Goal: Find contact information: Find contact information

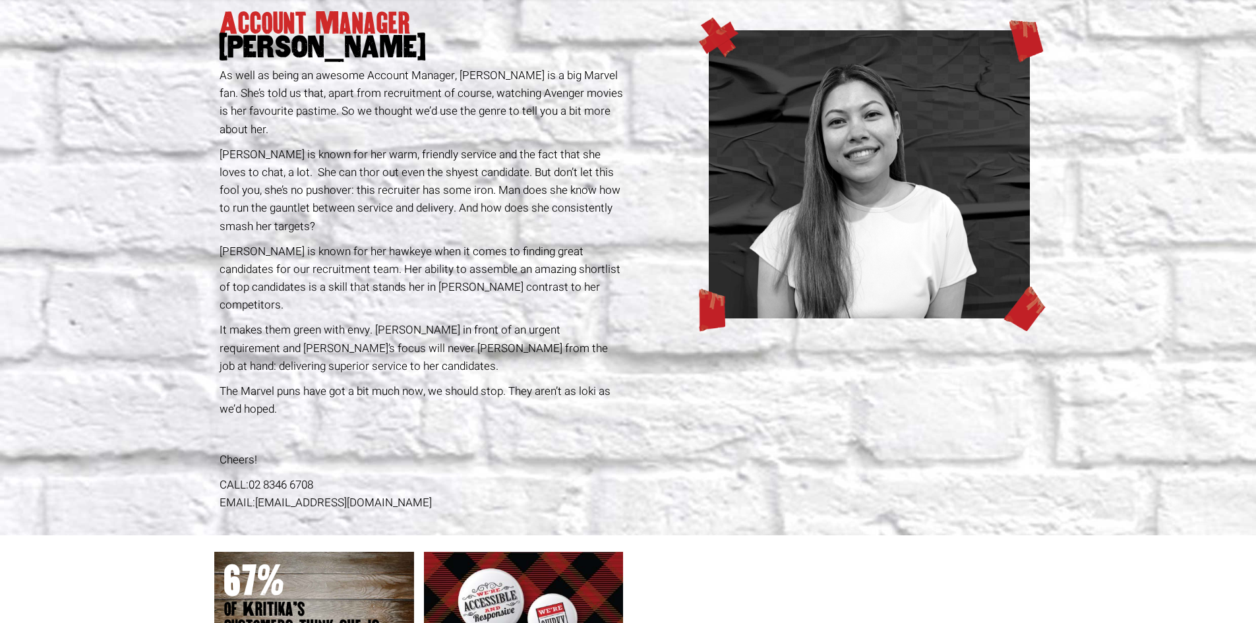
scroll to position [132, 0]
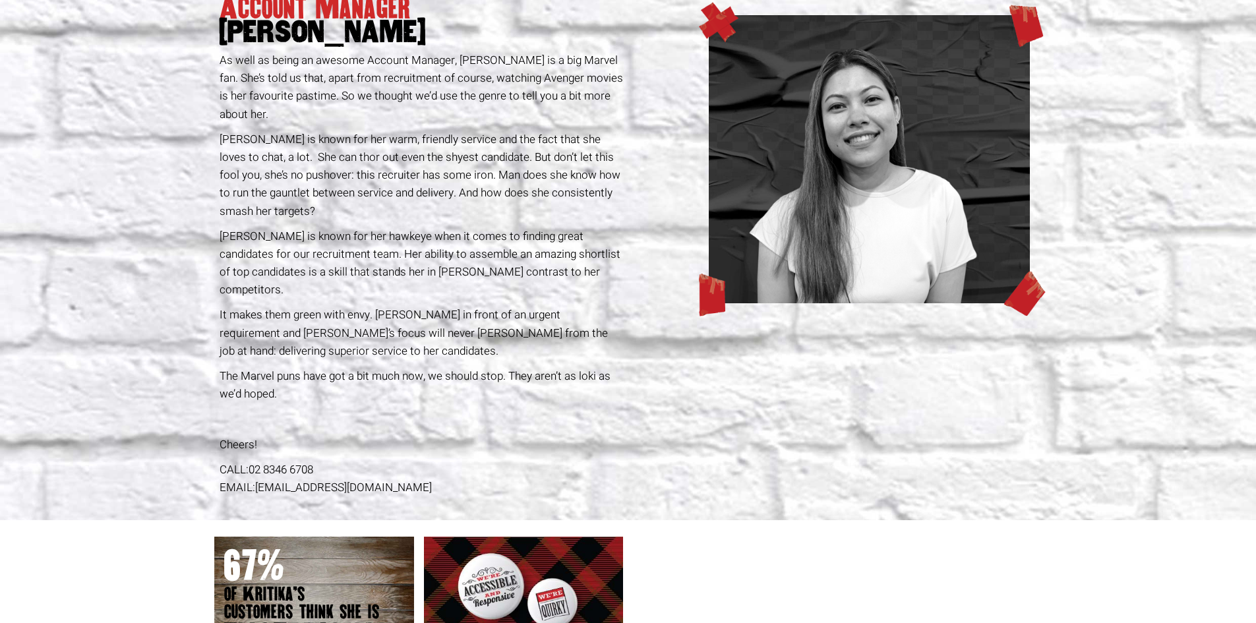
click at [386, 154] on p "[PERSON_NAME] is known for her warm, friendly service and the fact that she lov…" at bounding box center [421, 175] width 404 height 90
copy p "shyest"
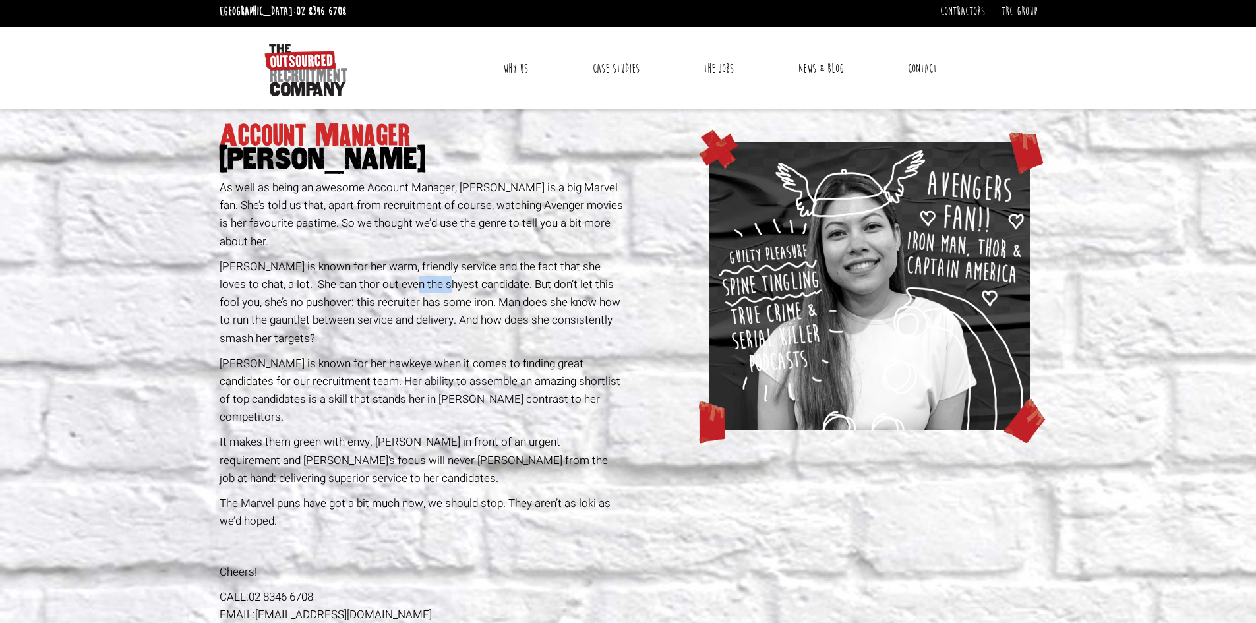
scroll to position [0, 0]
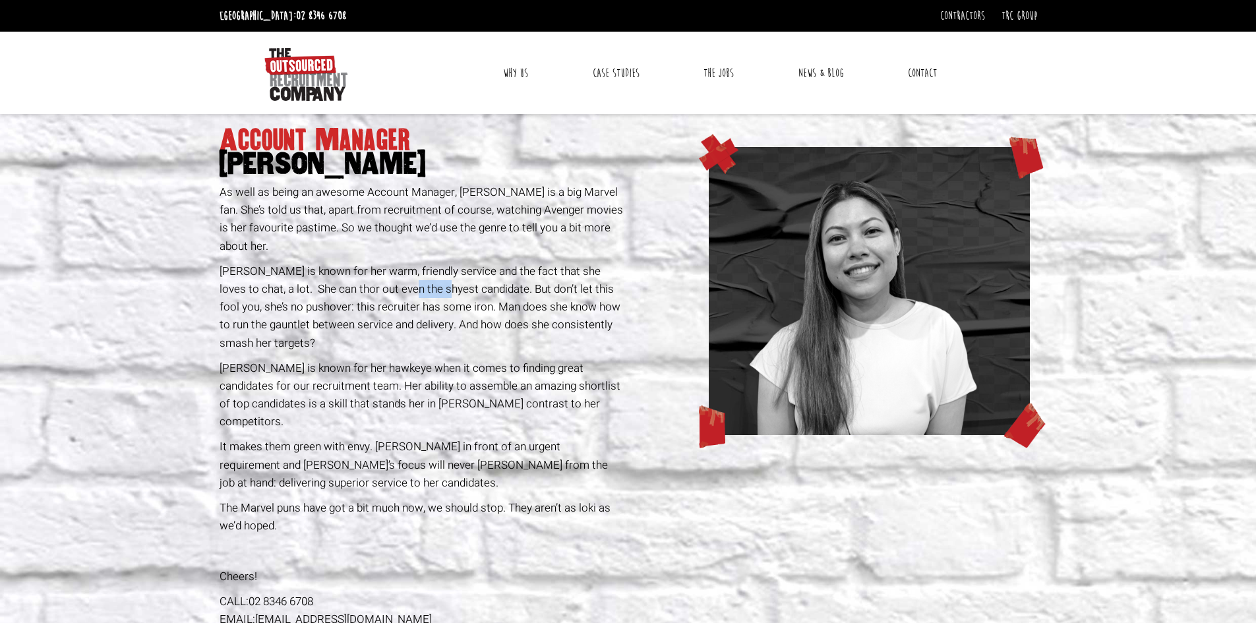
click at [921, 76] on link "Contact" at bounding box center [922, 73] width 49 height 33
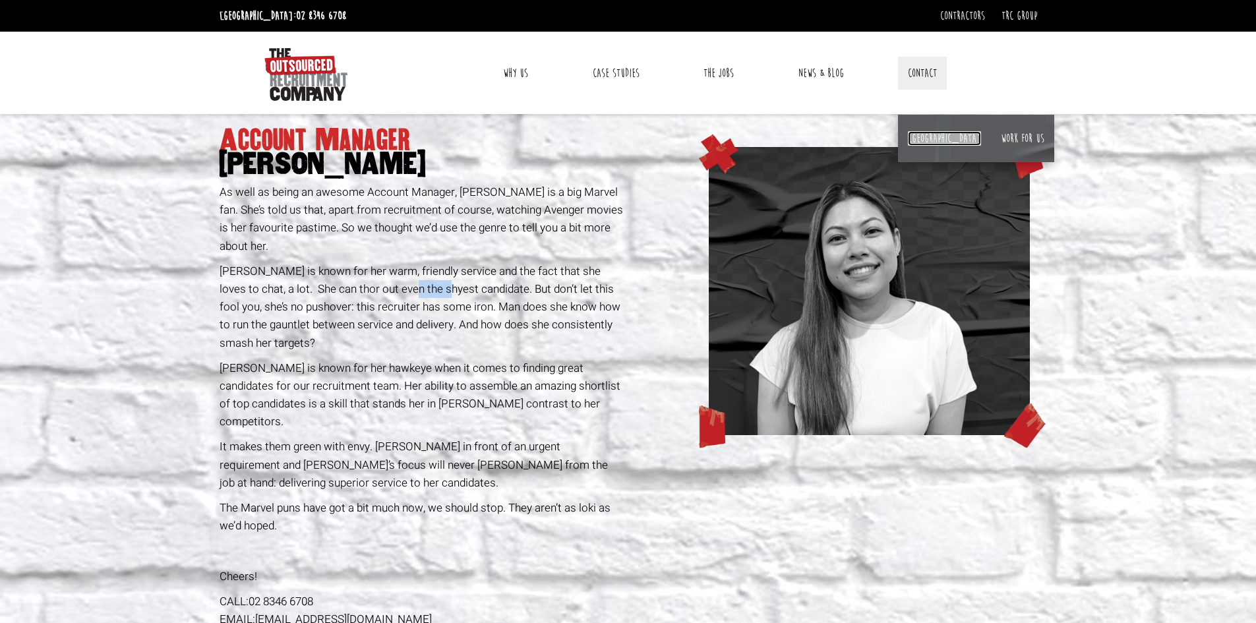
click at [921, 142] on link "[GEOGRAPHIC_DATA]" at bounding box center [944, 138] width 73 height 14
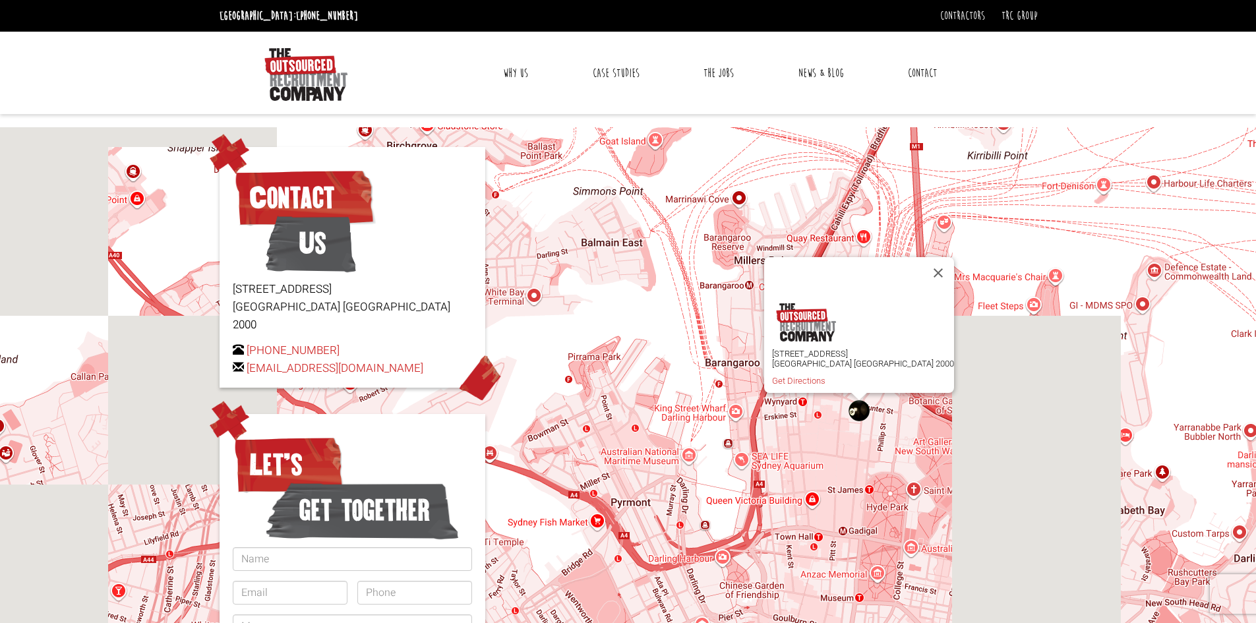
click at [921, 74] on link "Contact" at bounding box center [922, 73] width 49 height 33
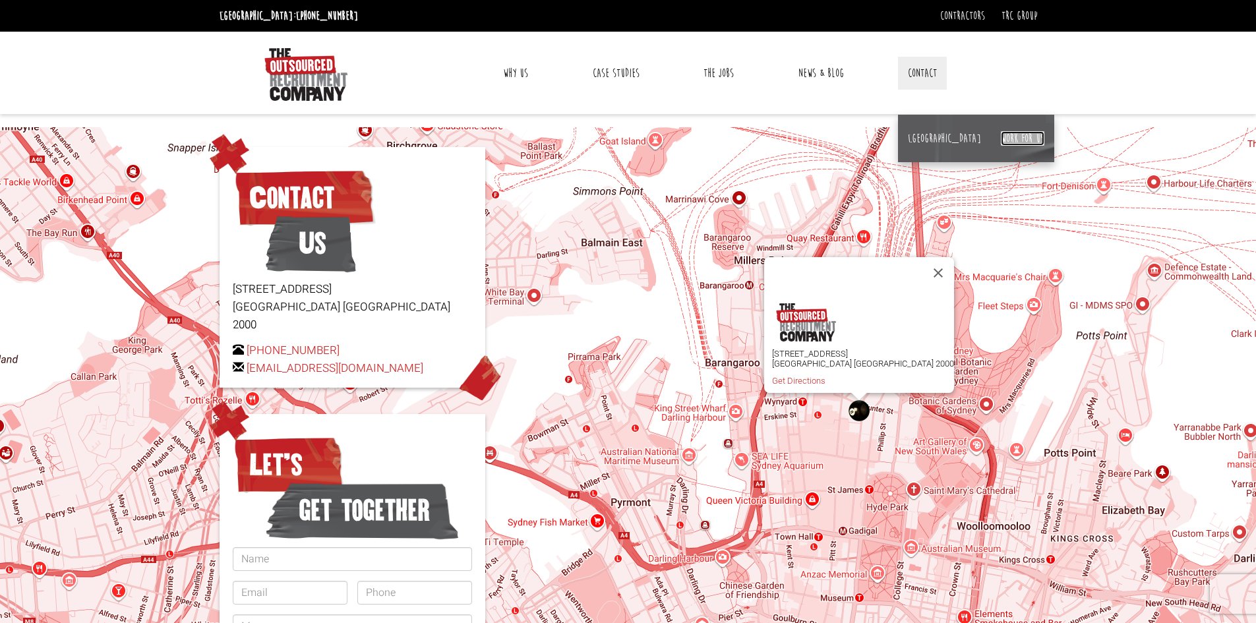
click at [1000, 134] on link "Work for us" at bounding box center [1021, 138] width 43 height 14
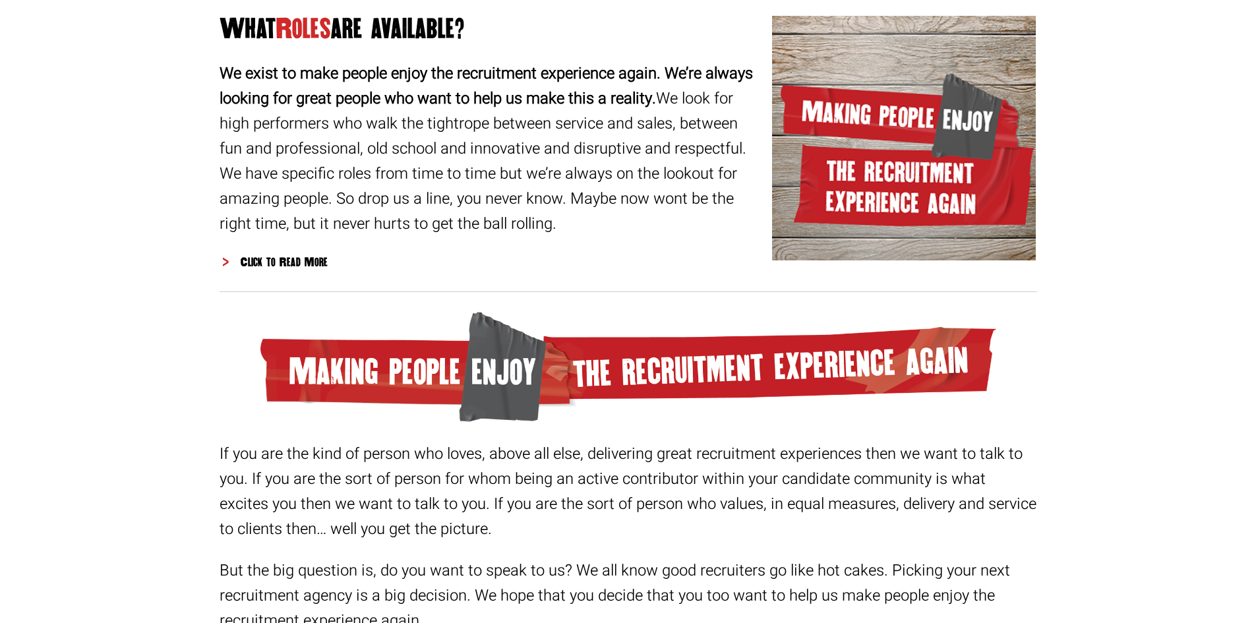
scroll to position [1636, 0]
